Goal: Navigation & Orientation: Understand site structure

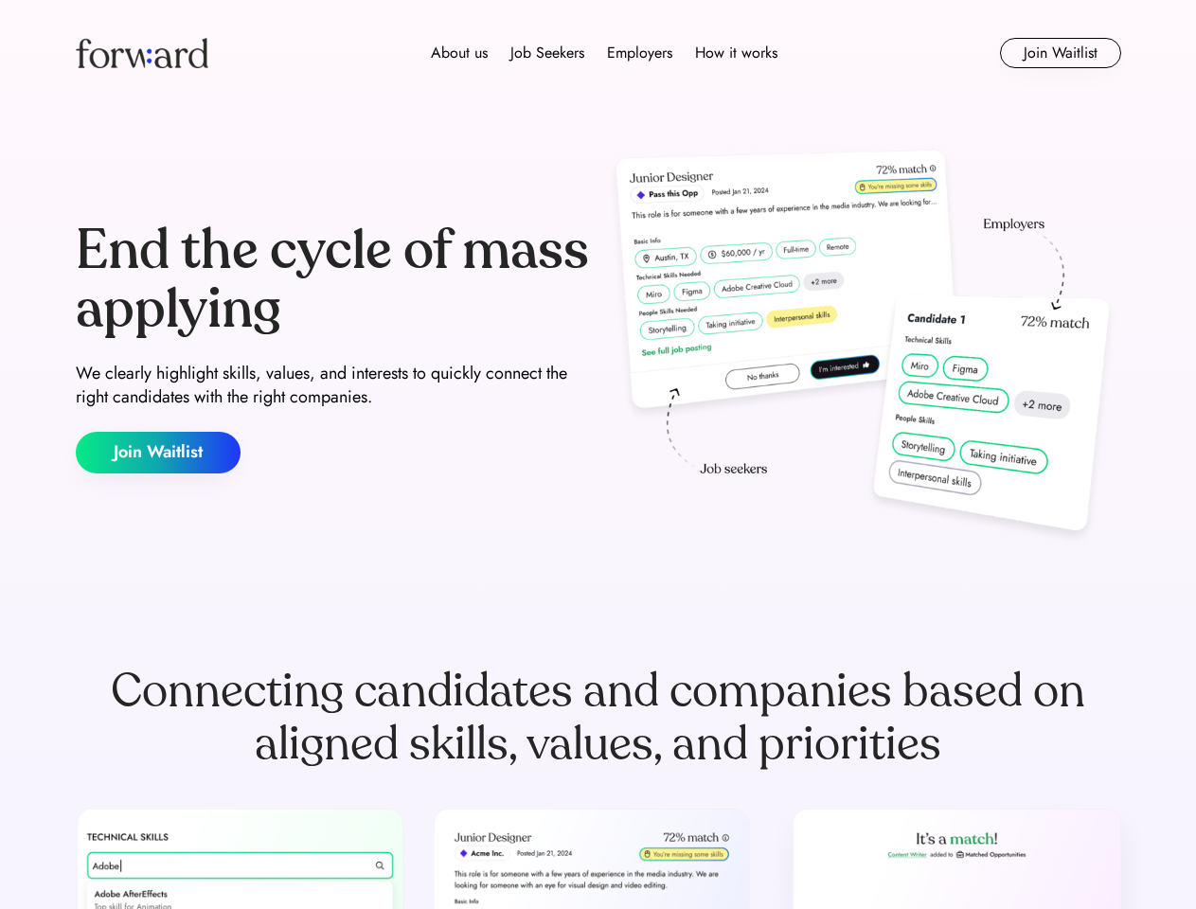
click at [597, 454] on div "End the cycle of mass applying We clearly highlight skills, values, and interes…" at bounding box center [598, 347] width 1045 height 407
click at [598, 53] on div "About us Job Seekers Employers How it works" at bounding box center [604, 53] width 746 height 23
click at [142, 53] on img at bounding box center [142, 53] width 133 height 30
click at [604, 53] on div "About us Job Seekers Employers How it works" at bounding box center [604, 53] width 746 height 23
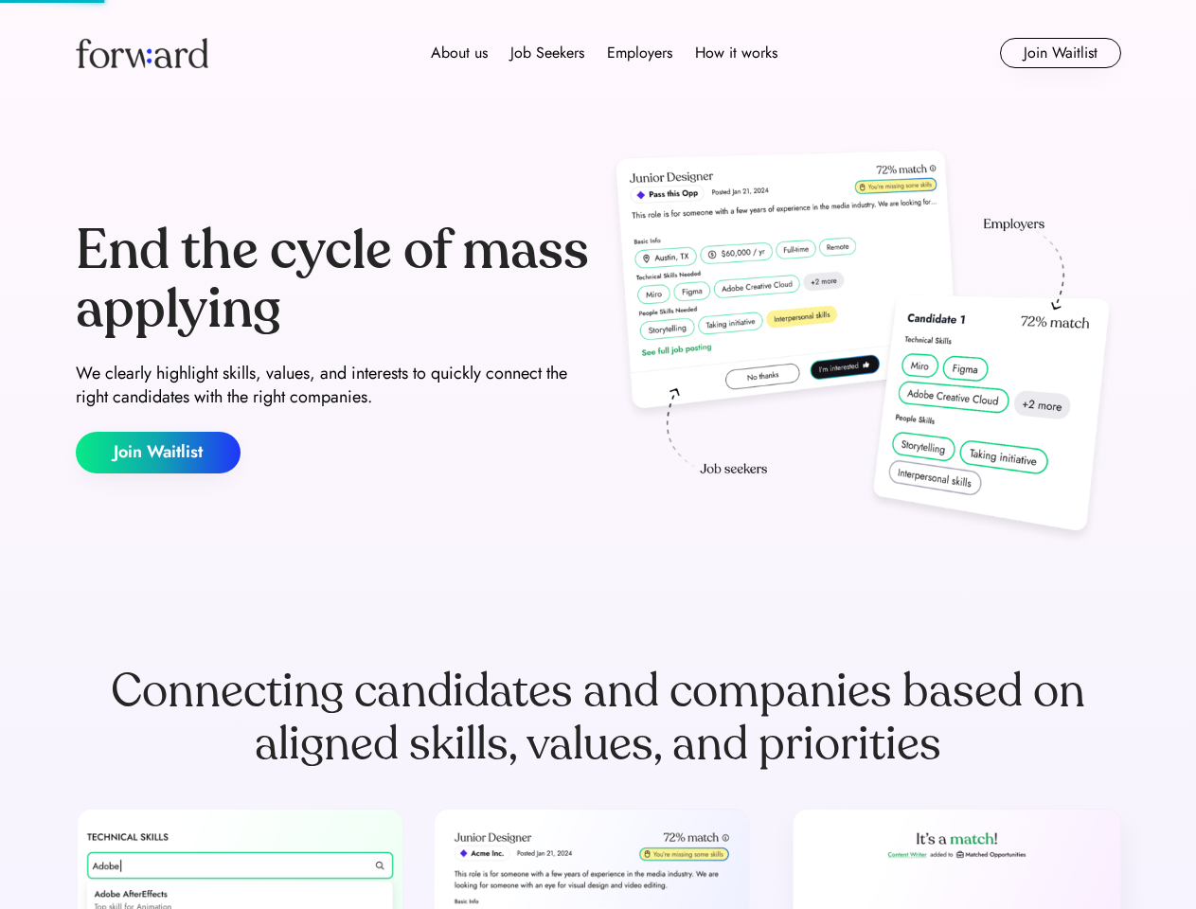
click at [459, 53] on div "About us" at bounding box center [459, 53] width 57 height 23
click at [547, 53] on div "Job Seekers" at bounding box center [547, 53] width 74 height 23
click at [639, 53] on div "Employers" at bounding box center [639, 53] width 65 height 23
click at [735, 53] on div "How it works" at bounding box center [736, 53] width 82 height 23
click at [1059, 53] on button "Join Waitlist" at bounding box center [1060, 53] width 121 height 30
